Goal: Information Seeking & Learning: Learn about a topic

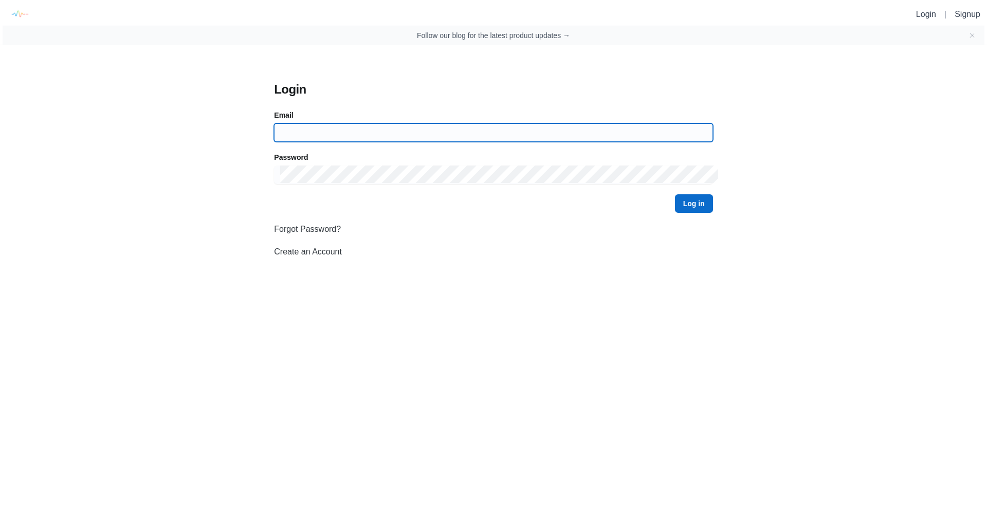
type input "[EMAIL_ADDRESS][DOMAIN_NAME]"
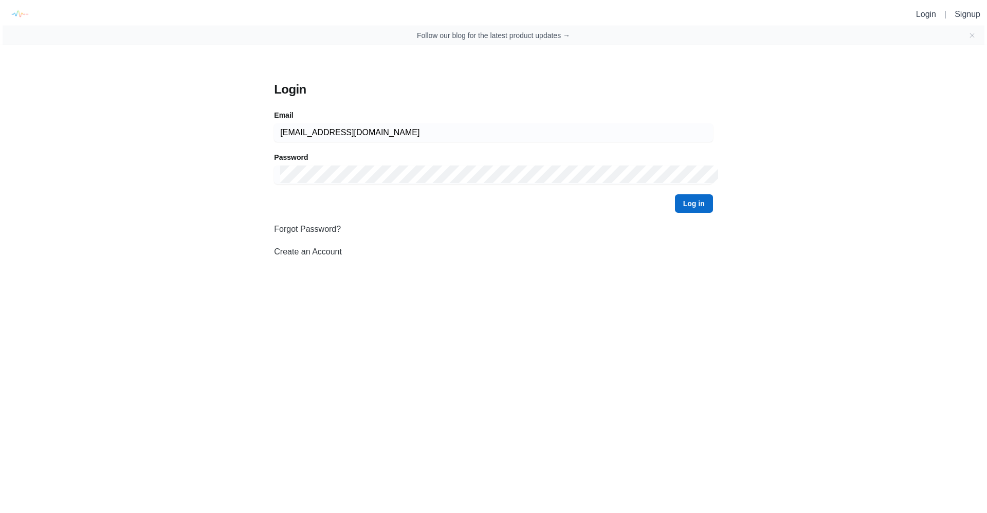
click at [699, 206] on button "Log in" at bounding box center [694, 203] width 38 height 18
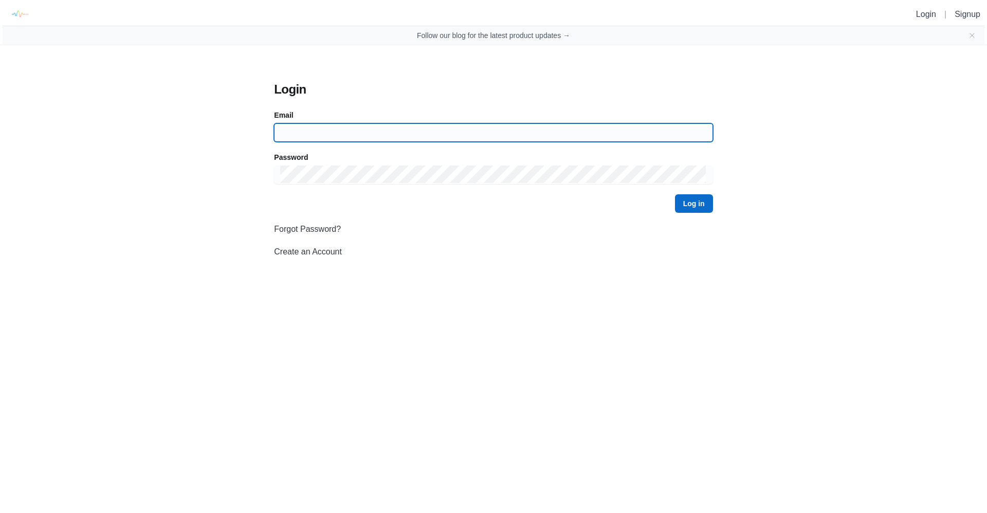
type input "[EMAIL_ADDRESS][DOMAIN_NAME]"
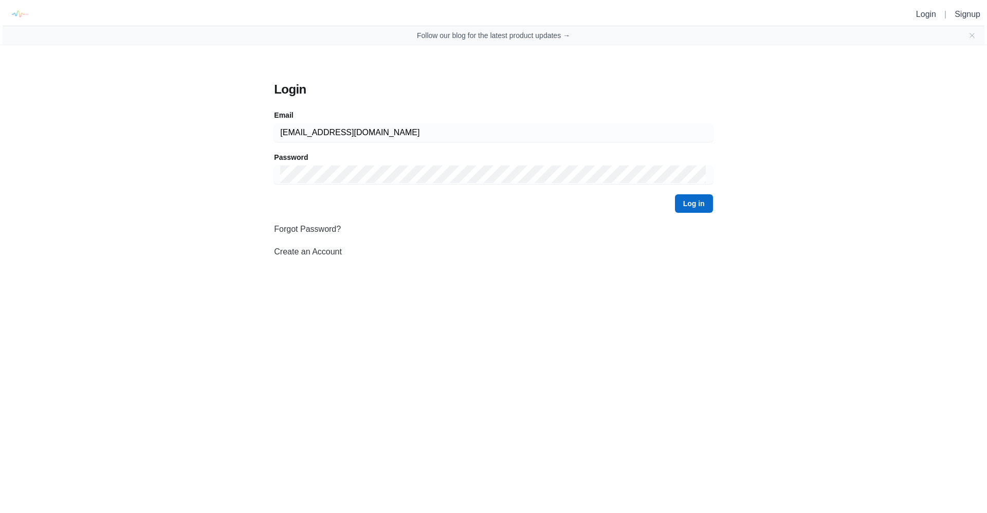
drag, startPoint x: 850, startPoint y: 136, endPoint x: 837, endPoint y: 154, distance: 22.3
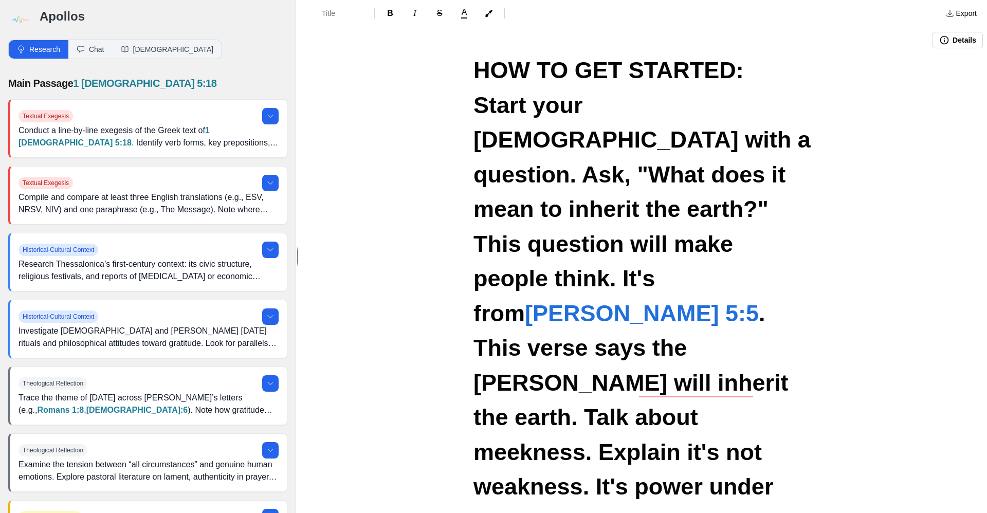
click at [473, 71] on span "HOW TO GET STARTED:" at bounding box center [608, 70] width 270 height 26
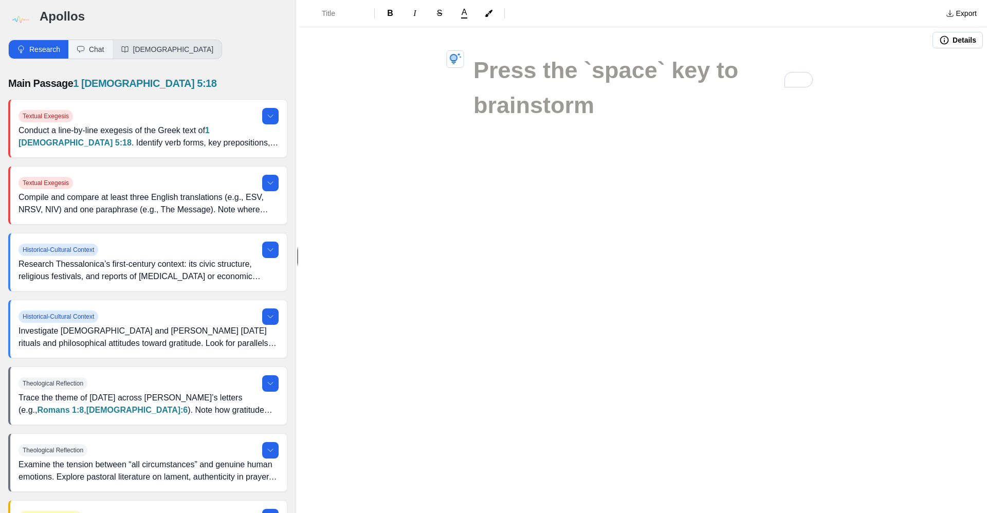
click at [147, 50] on button "[DEMOGRAPHIC_DATA]" at bounding box center [167, 49] width 109 height 18
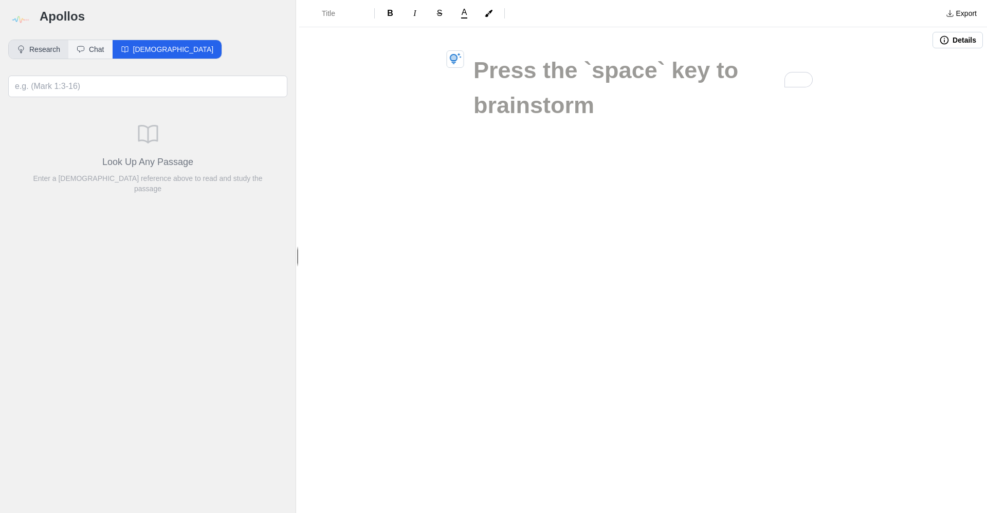
click at [44, 50] on button "Research" at bounding box center [39, 49] width 60 height 18
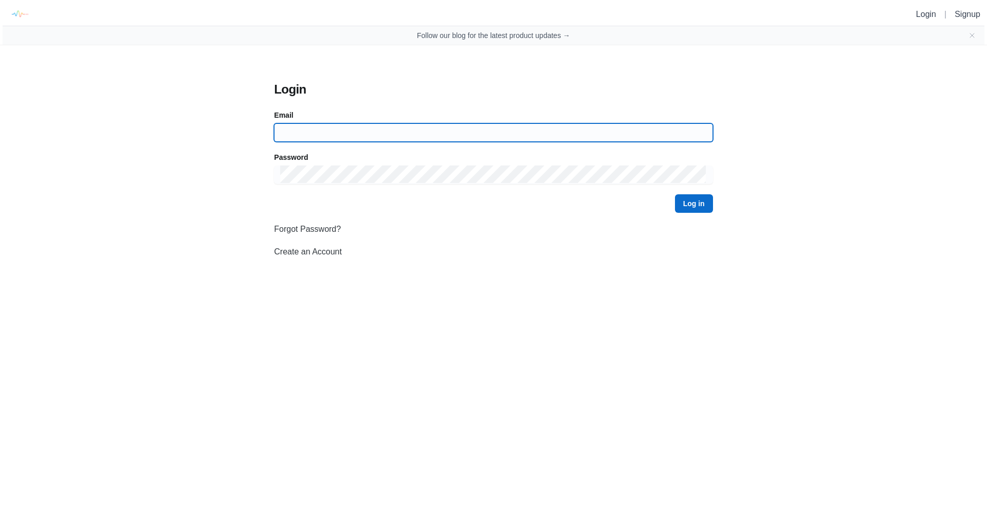
type input "[EMAIL_ADDRESS][DOMAIN_NAME]"
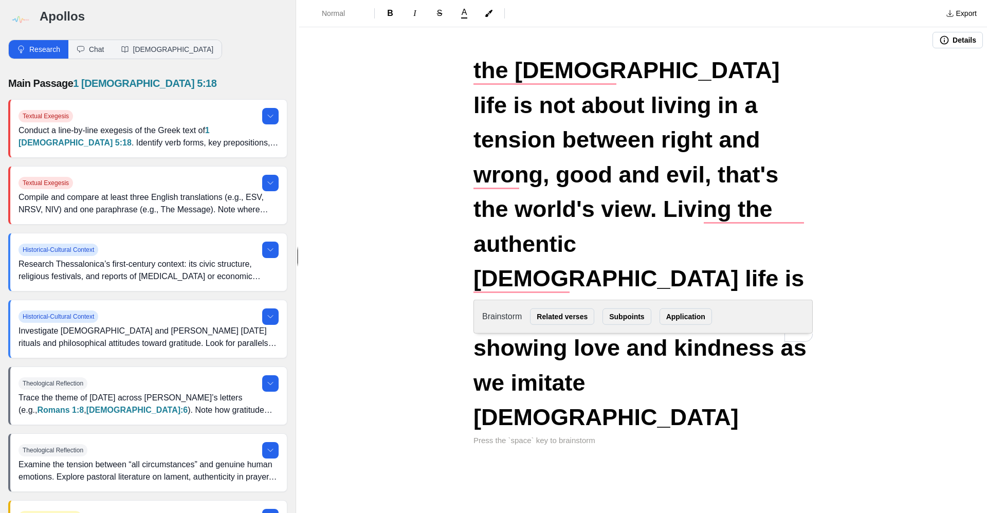
click at [858, 158] on div "the [DEMOGRAPHIC_DATA] life is not about living in a tension between right and …" at bounding box center [643, 288] width 688 height 470
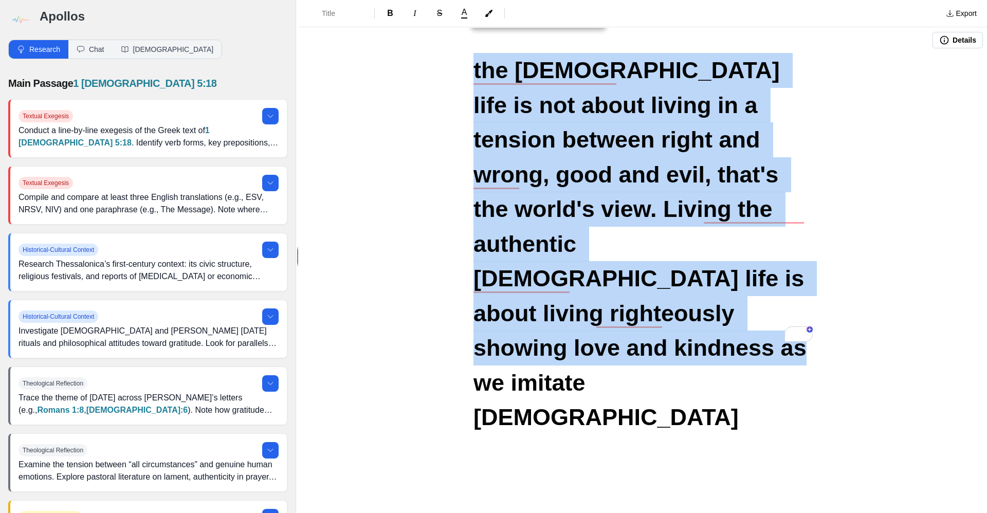
drag, startPoint x: 474, startPoint y: 69, endPoint x: 680, endPoint y: 307, distance: 314.7
click at [680, 307] on h1 "the [DEMOGRAPHIC_DATA] life is not about living in a tension between right and …" at bounding box center [642, 244] width 339 height 382
